Goal: Information Seeking & Learning: Learn about a topic

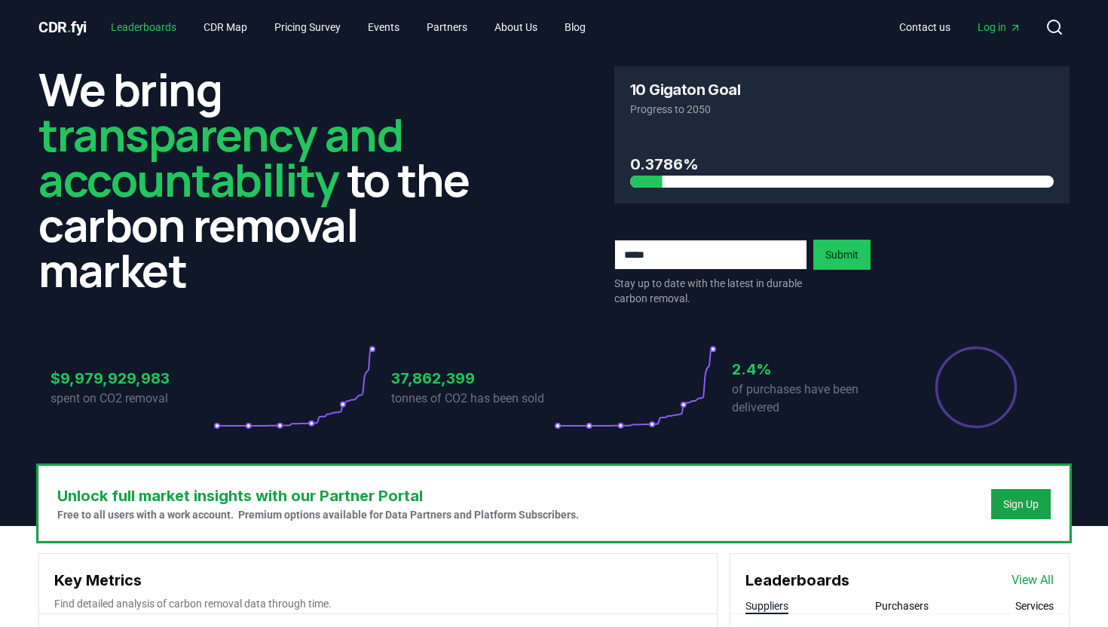
click at [140, 23] on link "Leaderboards" at bounding box center [144, 27] width 90 height 27
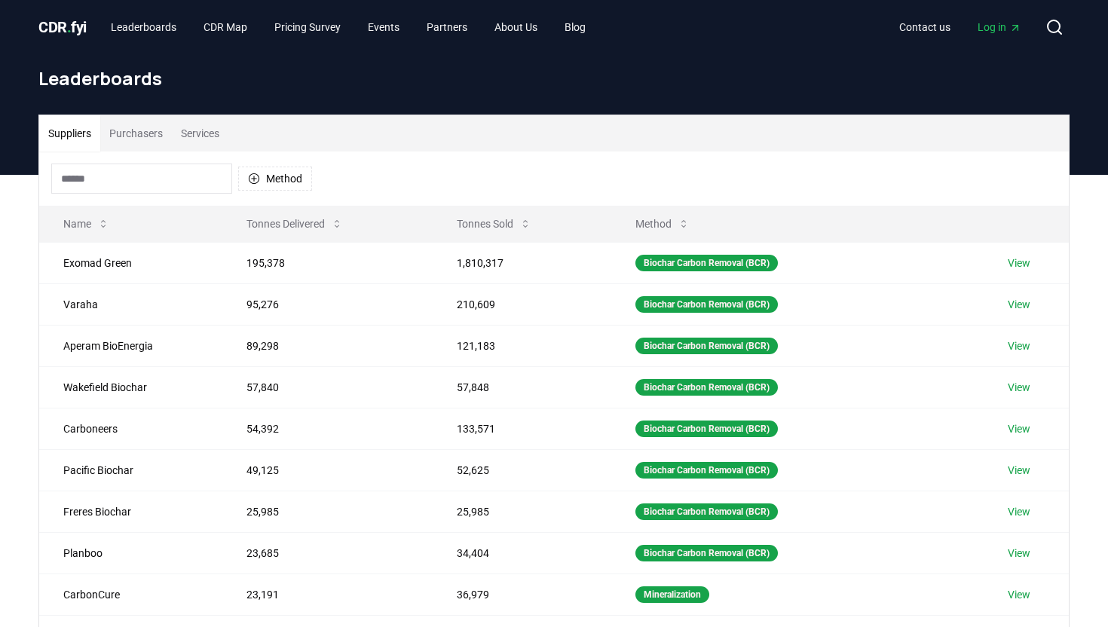
click at [156, 185] on input at bounding box center [141, 179] width 181 height 30
click at [528, 158] on div "Method" at bounding box center [554, 179] width 1030 height 54
click at [158, 181] on input at bounding box center [141, 179] width 181 height 30
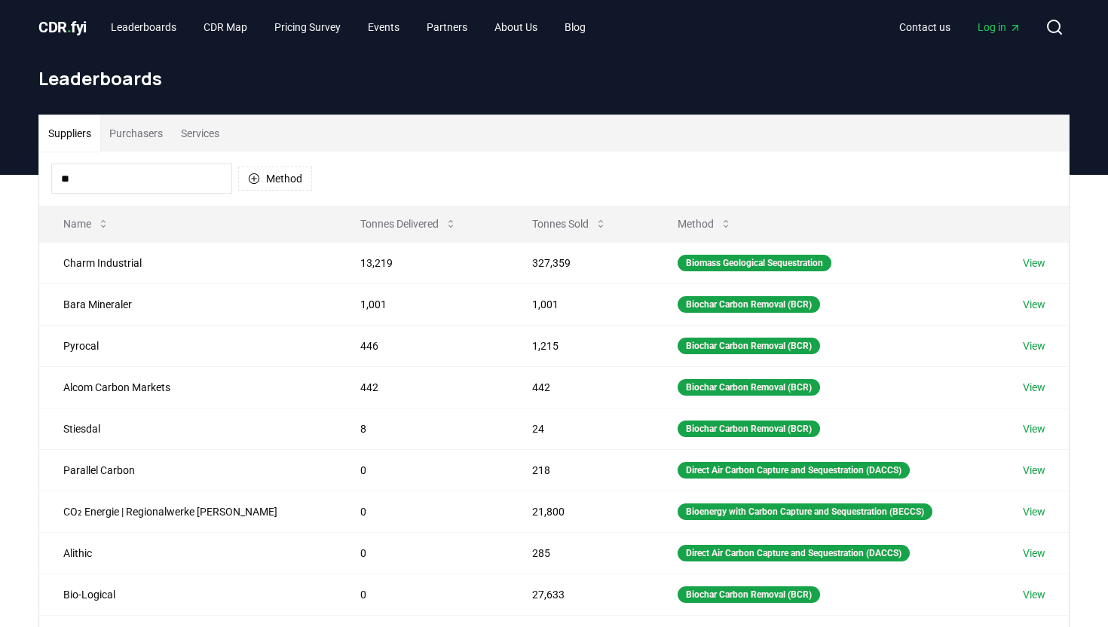
type input "***"
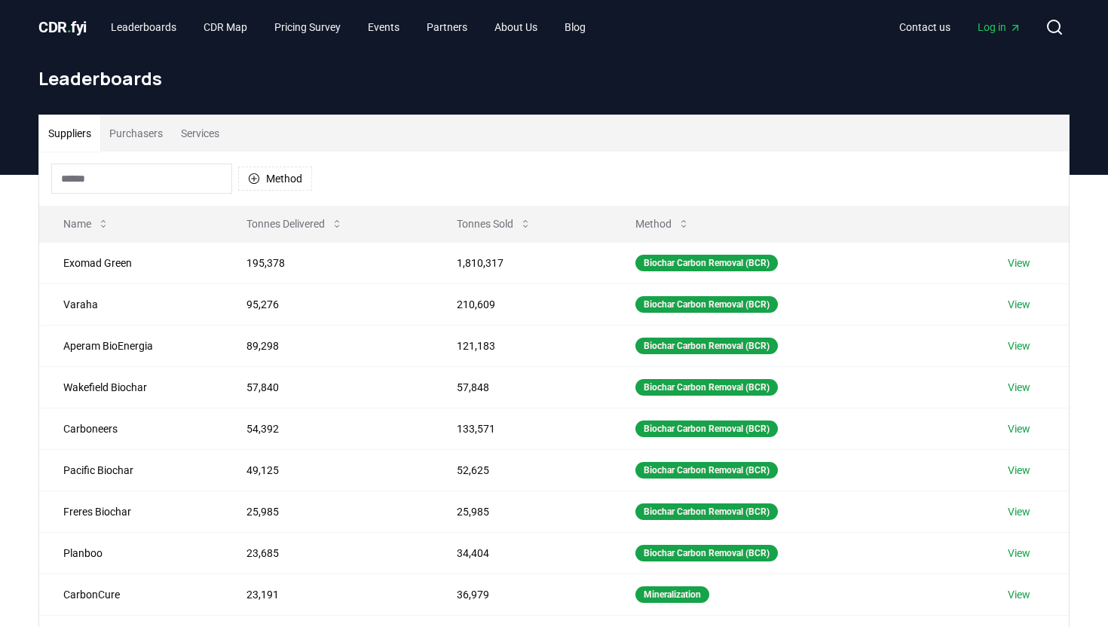
click at [500, 158] on div "Method" at bounding box center [554, 179] width 1030 height 54
click at [1025, 307] on link "View" at bounding box center [1019, 304] width 23 height 15
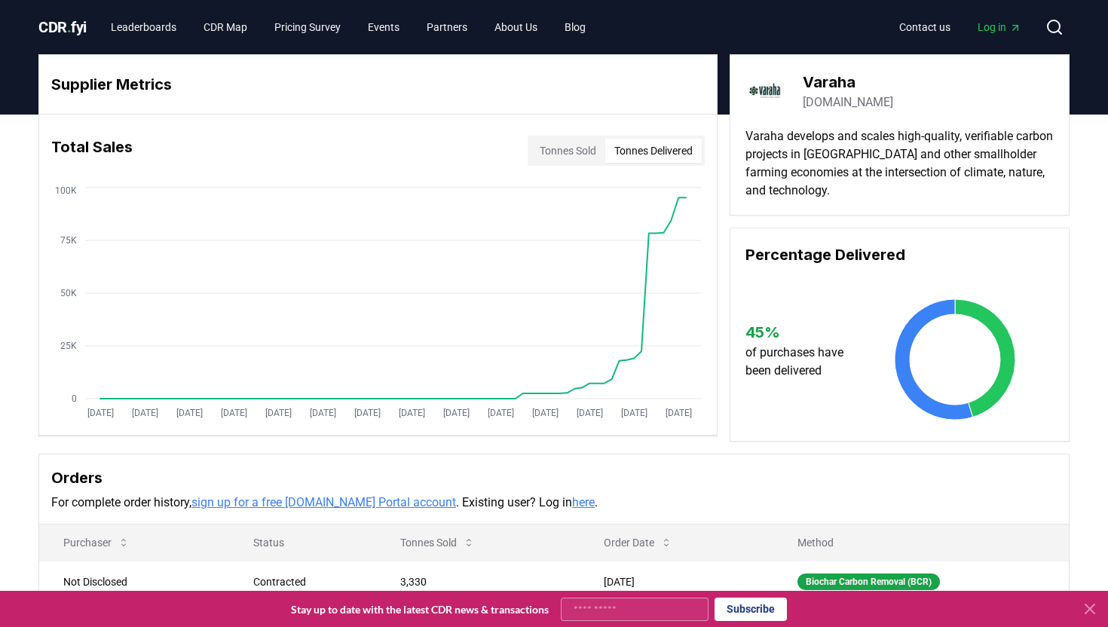
click at [635, 145] on button "Tonnes Delivered" at bounding box center [653, 151] width 96 height 24
click at [574, 149] on button "Tonnes Sold" at bounding box center [568, 151] width 75 height 24
click at [644, 149] on button "Tonnes Delivered" at bounding box center [653, 151] width 96 height 24
click at [553, 149] on button "Tonnes Sold" at bounding box center [568, 151] width 75 height 24
click at [635, 148] on button "Tonnes Delivered" at bounding box center [653, 151] width 96 height 24
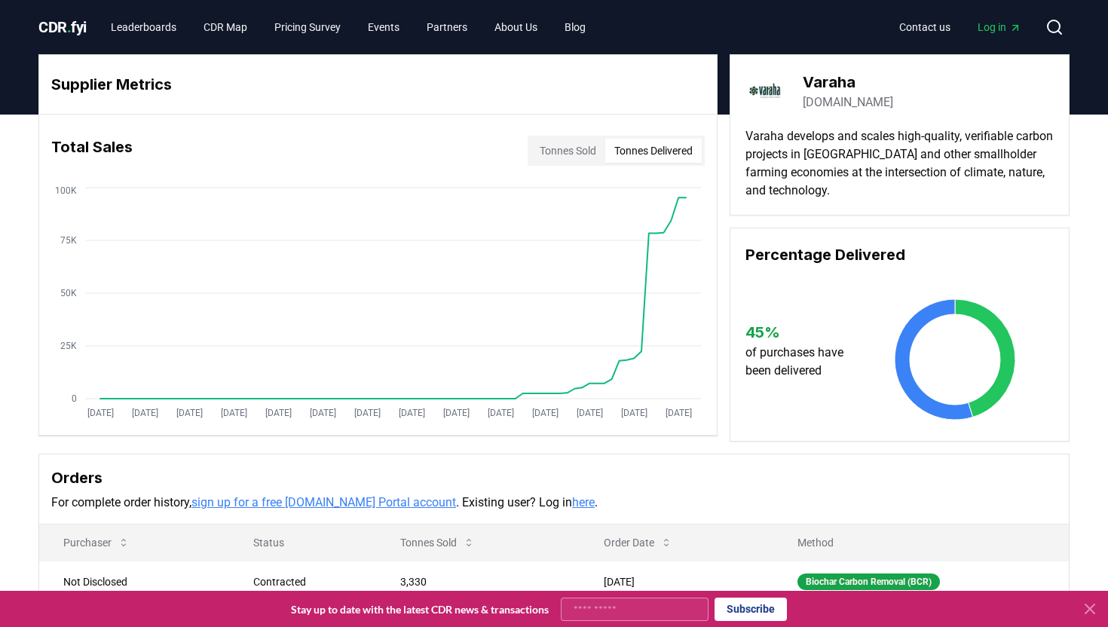
click at [547, 148] on button "Tonnes Sold" at bounding box center [568, 151] width 75 height 24
